Goal: Check status: Check status

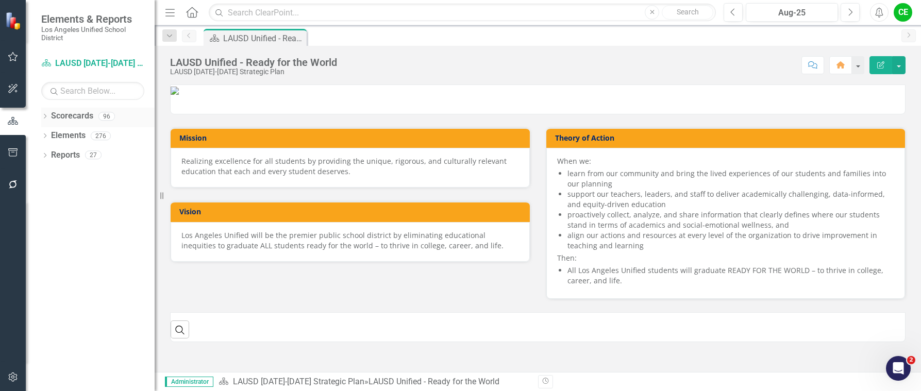
click at [44, 115] on icon "Dropdown" at bounding box center [44, 117] width 7 height 6
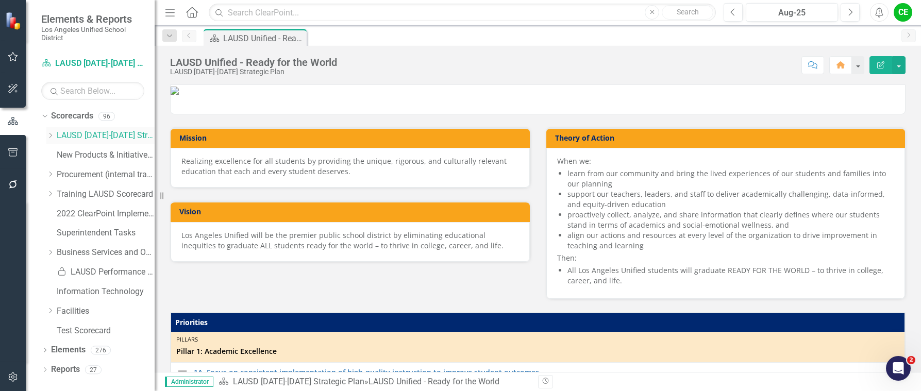
click at [49, 133] on icon at bounding box center [50, 135] width 3 height 5
click at [60, 228] on div "Dropdown Communication, Engagement & Collaboration" at bounding box center [106, 233] width 98 height 17
click at [61, 230] on icon "Dropdown" at bounding box center [61, 233] width 8 height 6
click at [108, 271] on link "Office of Communications and Media Relations" at bounding box center [115, 272] width 77 height 12
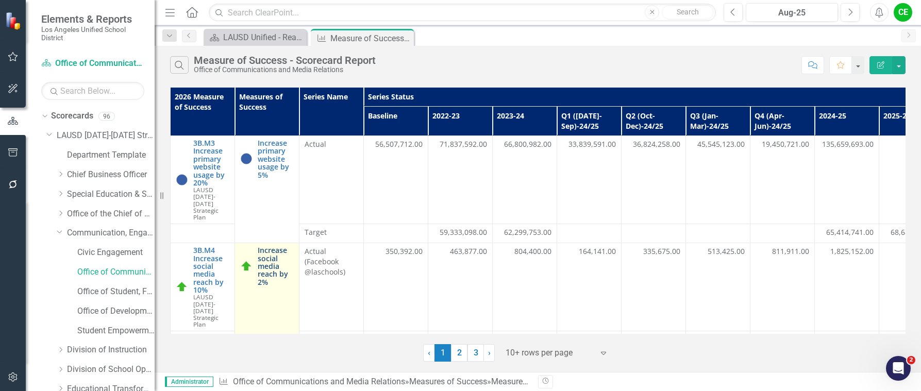
click at [276, 264] on link "Increase social media reach by 2%" at bounding box center [276, 266] width 36 height 40
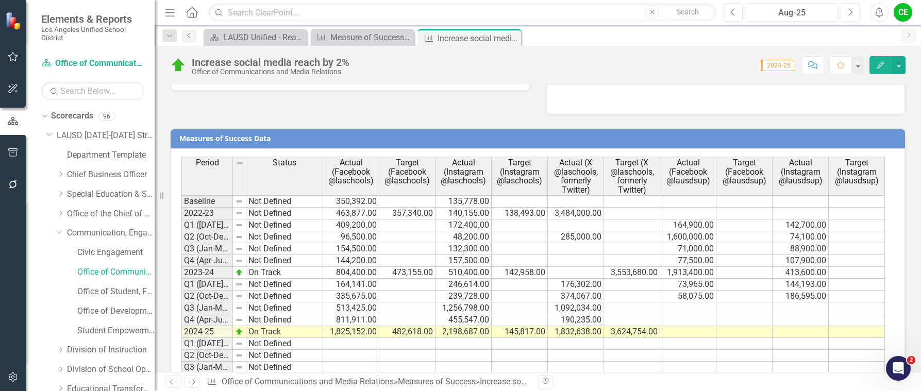
scroll to position [773, 0]
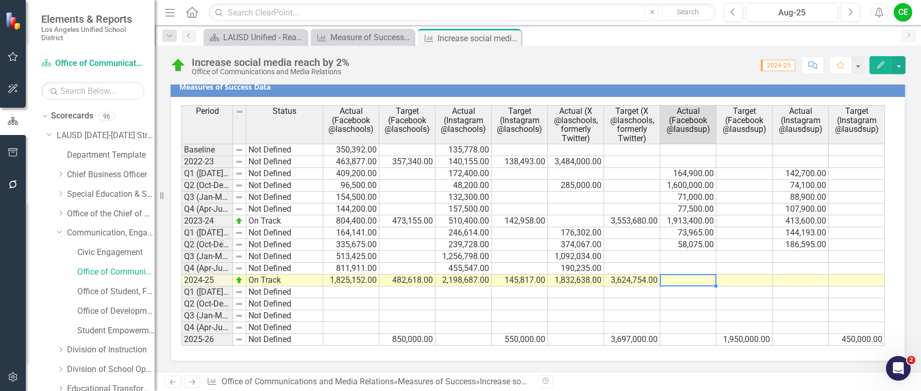
click at [688, 280] on td at bounding box center [688, 281] width 56 height 12
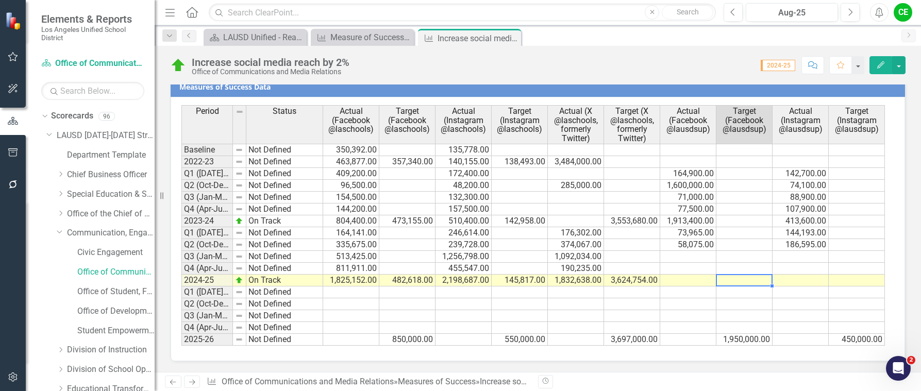
click at [737, 279] on td at bounding box center [744, 281] width 56 height 12
click at [793, 281] on td at bounding box center [800, 281] width 56 height 12
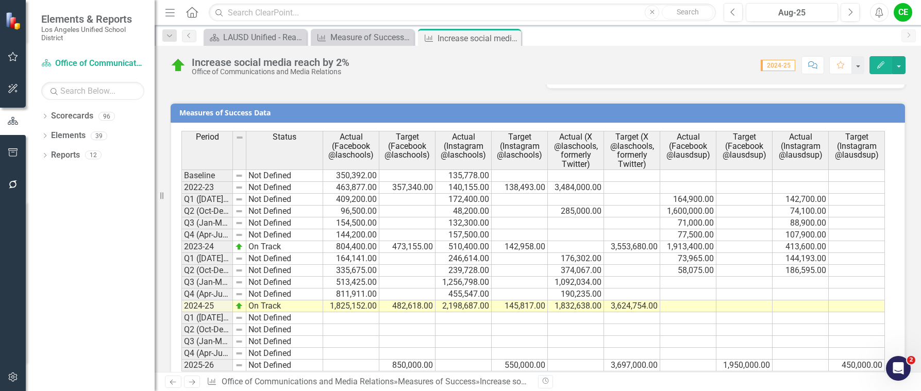
scroll to position [773, 0]
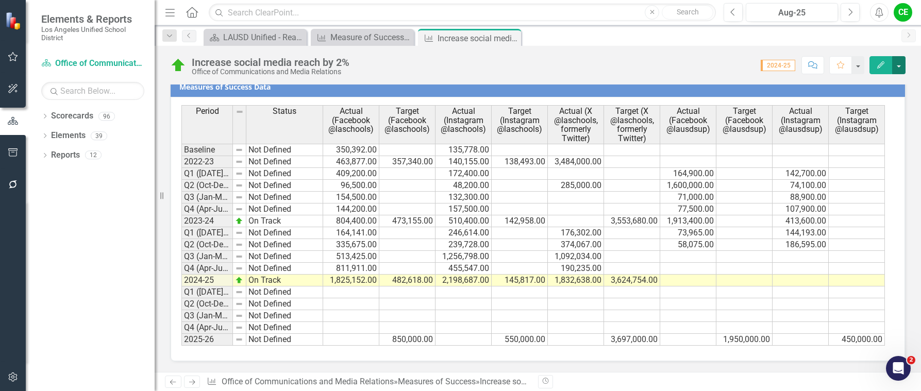
click at [900, 64] on button "button" at bounding box center [898, 65] width 13 height 18
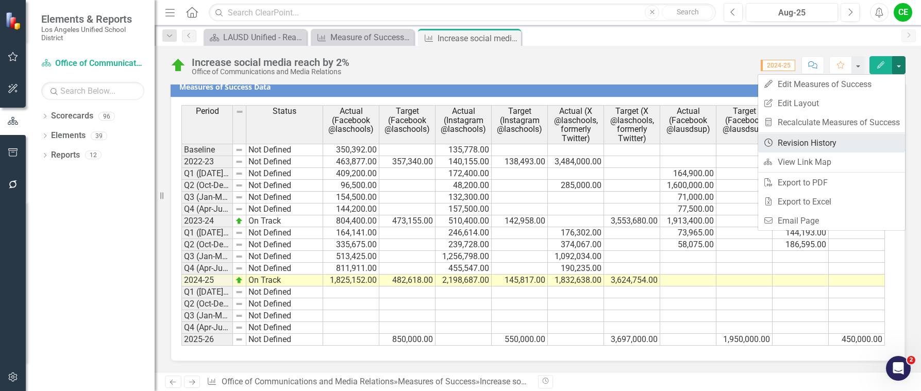
click at [829, 139] on link "Revision History Revision History" at bounding box center [831, 142] width 147 height 19
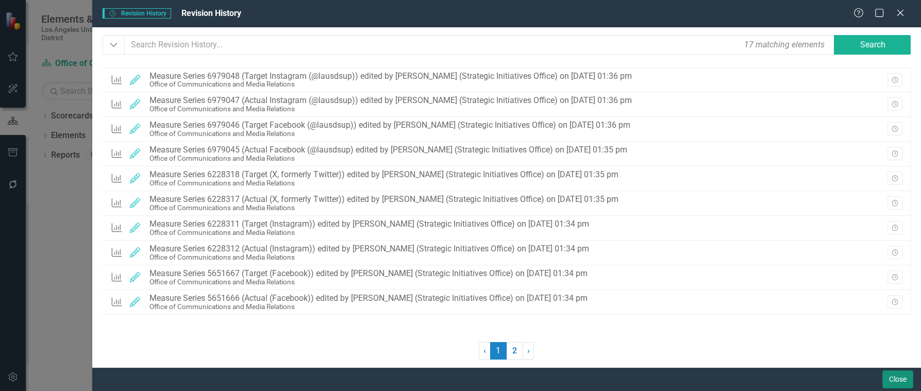
click at [903, 380] on button "Close" at bounding box center [897, 379] width 31 height 18
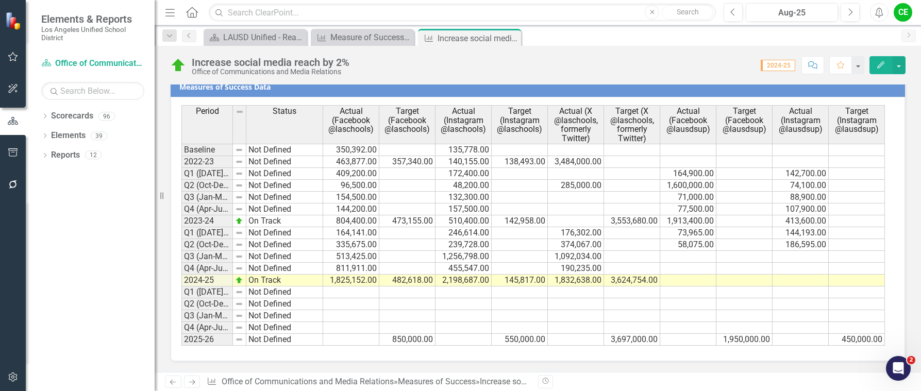
click at [706, 280] on td at bounding box center [688, 281] width 56 height 12
click at [750, 282] on td at bounding box center [744, 281] width 56 height 12
click at [352, 34] on div "Measure of Success - Scorecard Report" at bounding box center [364, 37] width 68 height 13
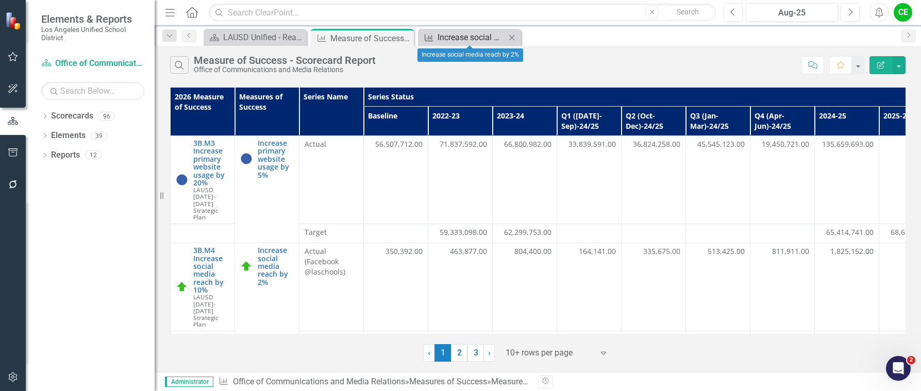
click at [489, 37] on div "Increase social media reach by 2%" at bounding box center [471, 37] width 68 height 13
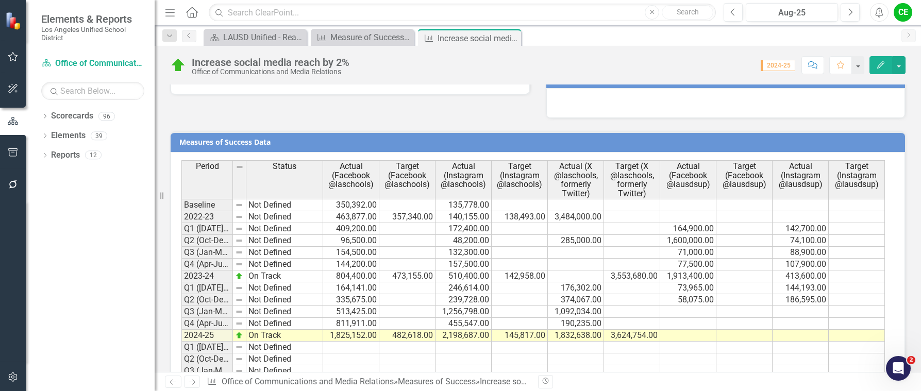
scroll to position [773, 0]
